Goal: Information Seeking & Learning: Learn about a topic

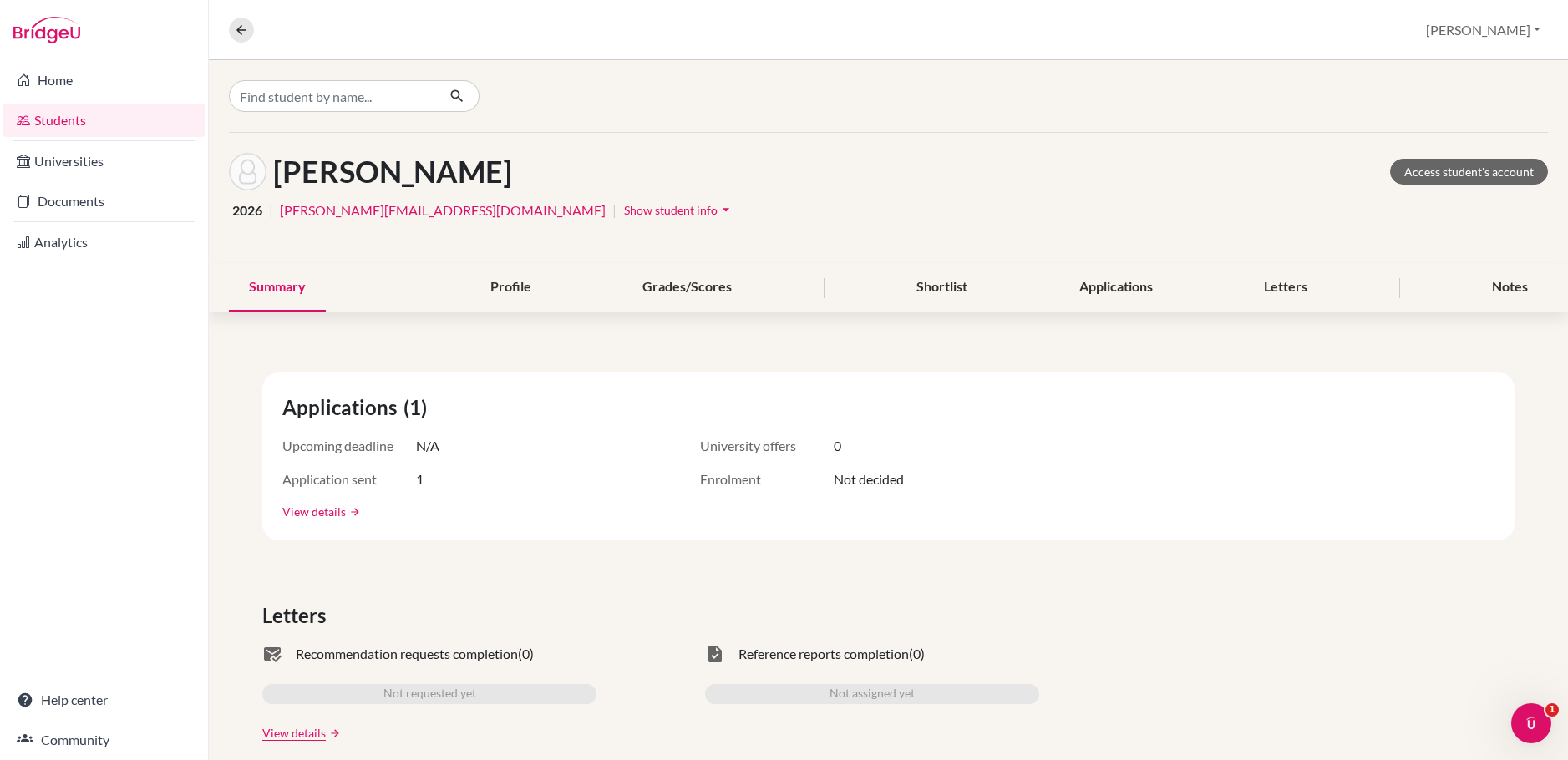
click at [332, 510] on link "View details" at bounding box center [313, 511] width 63 height 18
click at [515, 289] on div "Profile" at bounding box center [511, 288] width 81 height 50
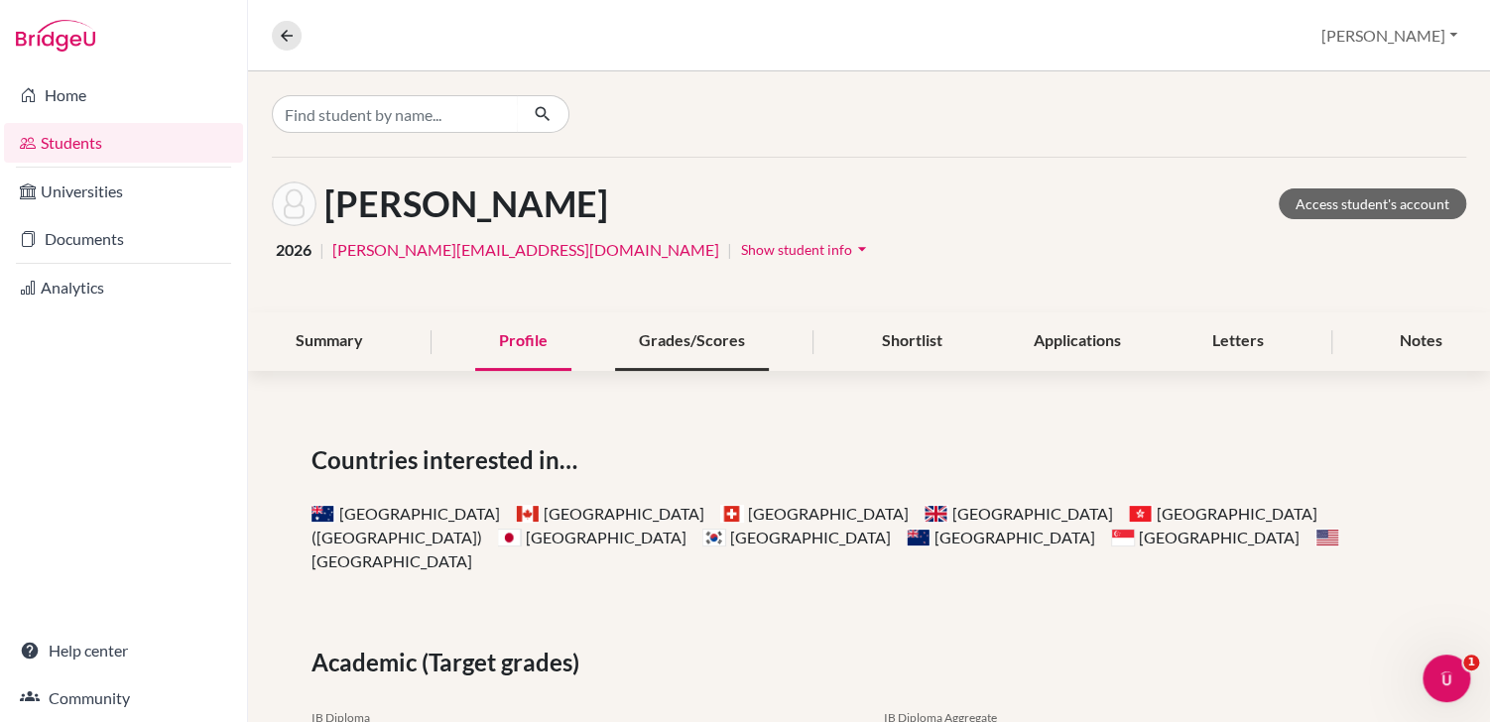
click at [693, 342] on div "Grades/Scores" at bounding box center [692, 342] width 154 height 59
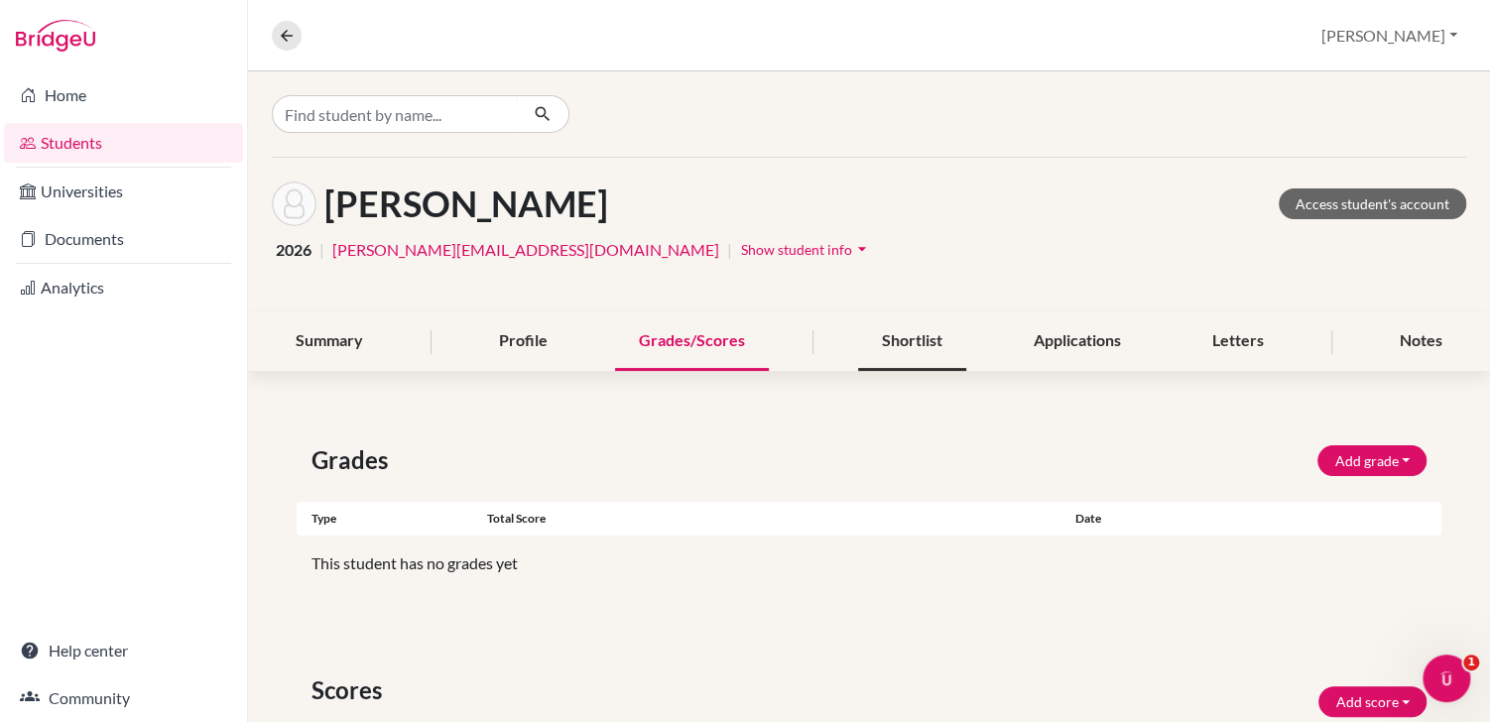
click at [902, 338] on div "Shortlist" at bounding box center [912, 342] width 108 height 59
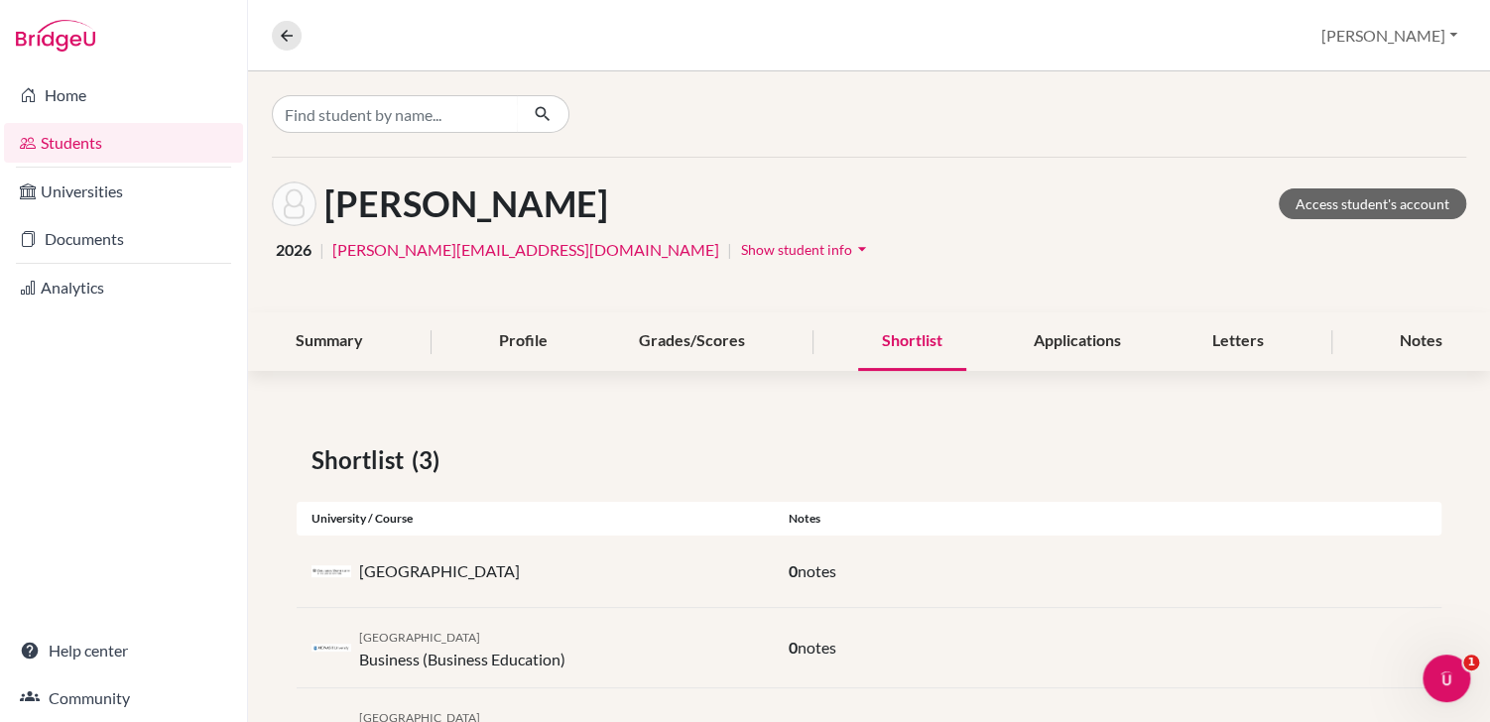
scroll to position [92, 0]
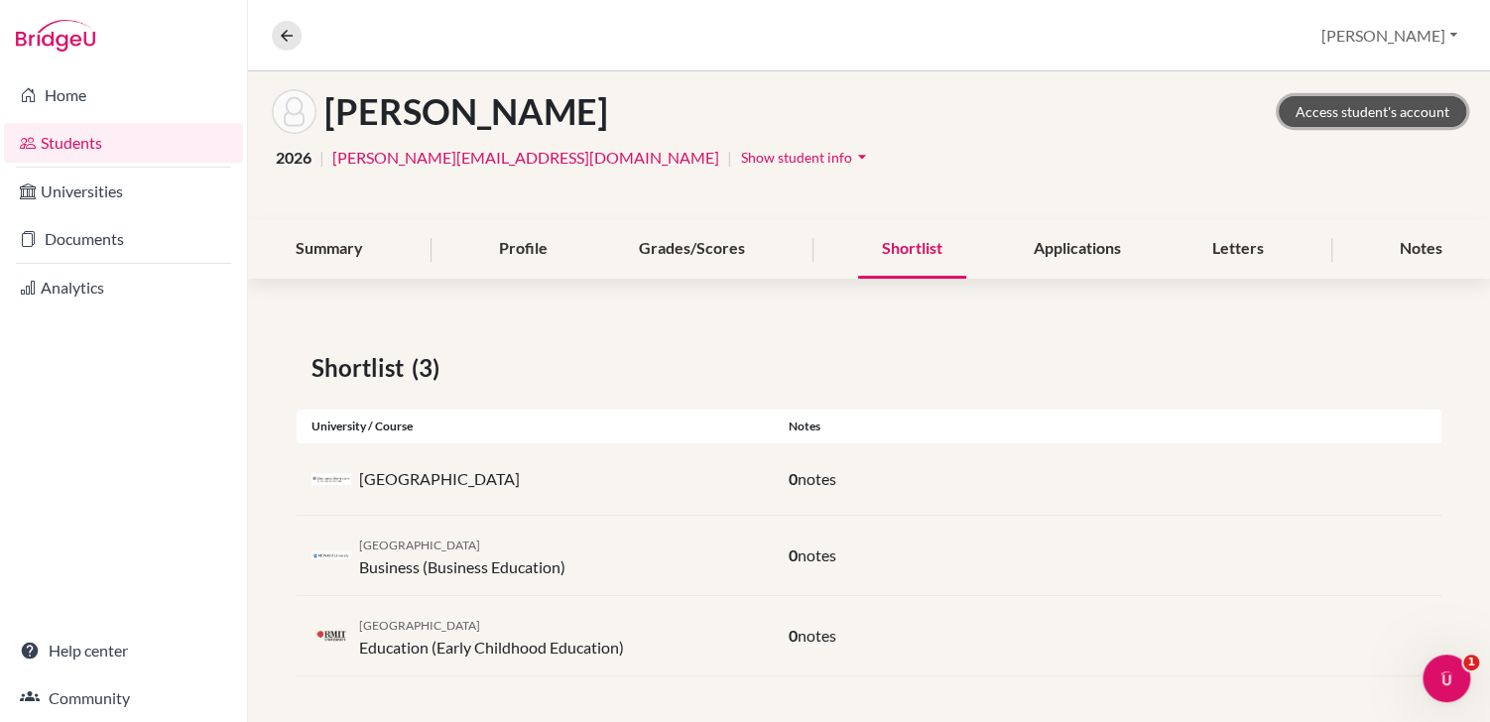
click at [1364, 108] on link "Access student's account" at bounding box center [1373, 111] width 188 height 31
click at [852, 155] on icon "arrow_drop_down" at bounding box center [862, 157] width 20 height 20
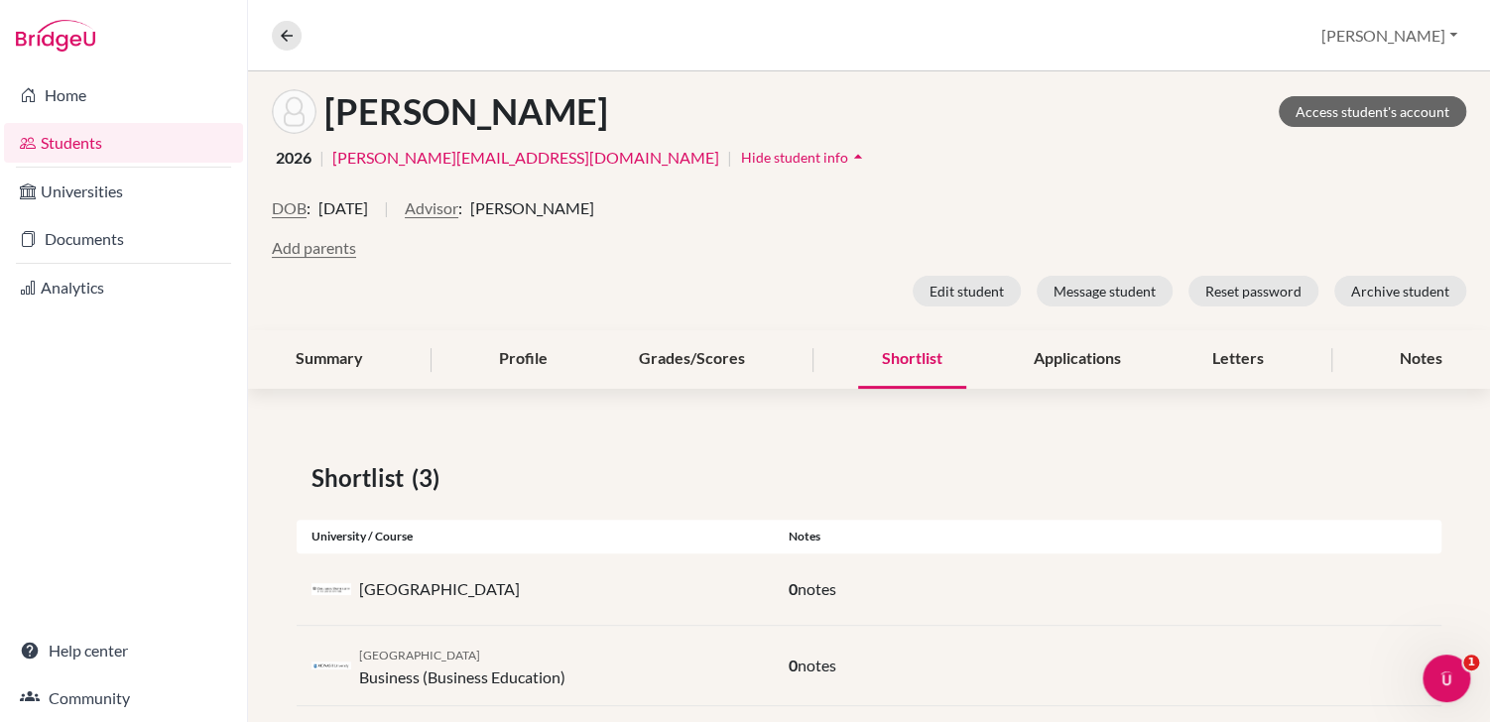
scroll to position [202, 0]
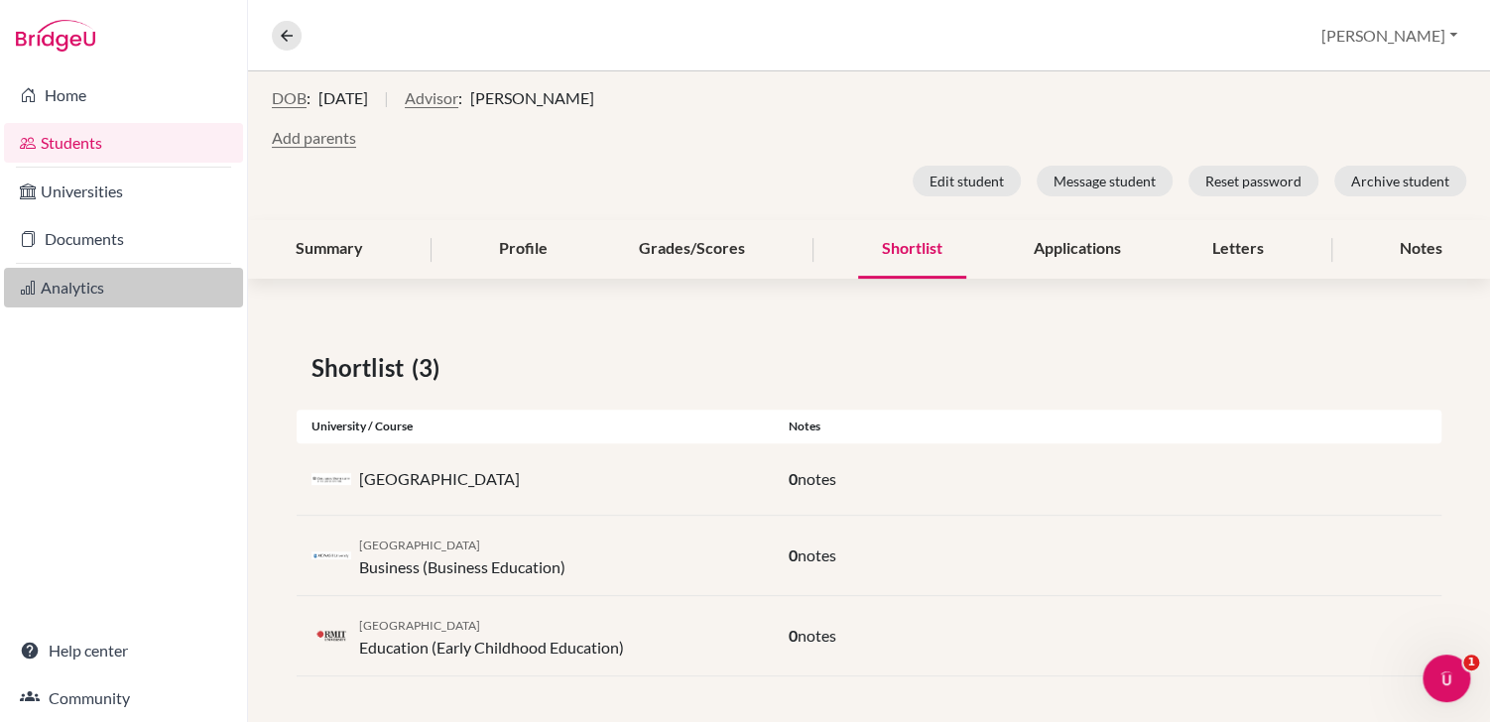
click at [74, 289] on link "Analytics" at bounding box center [123, 288] width 239 height 40
